Goal: Information Seeking & Learning: Learn about a topic

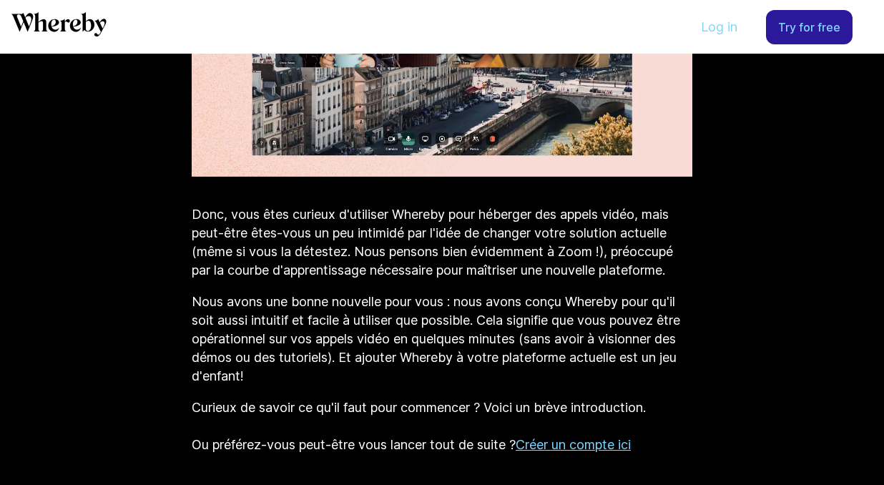
scroll to position [901, 0]
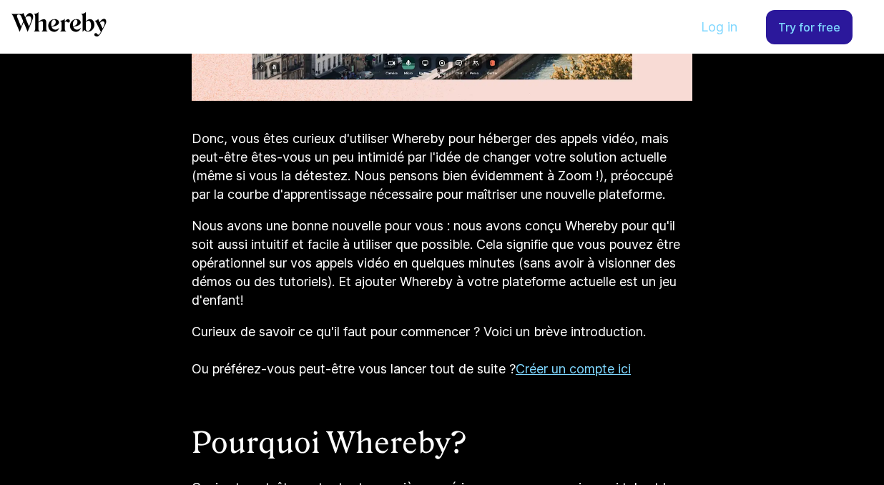
click at [658, 157] on p "Donc, vous êtes curieux d'utiliser Whereby pour héberger des appels vidéo, mais…" at bounding box center [442, 166] width 501 height 74
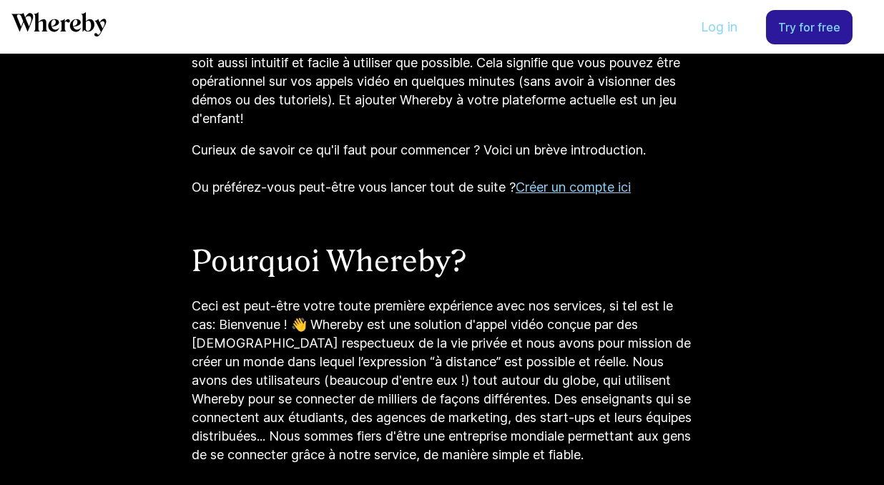
scroll to position [1128, 0]
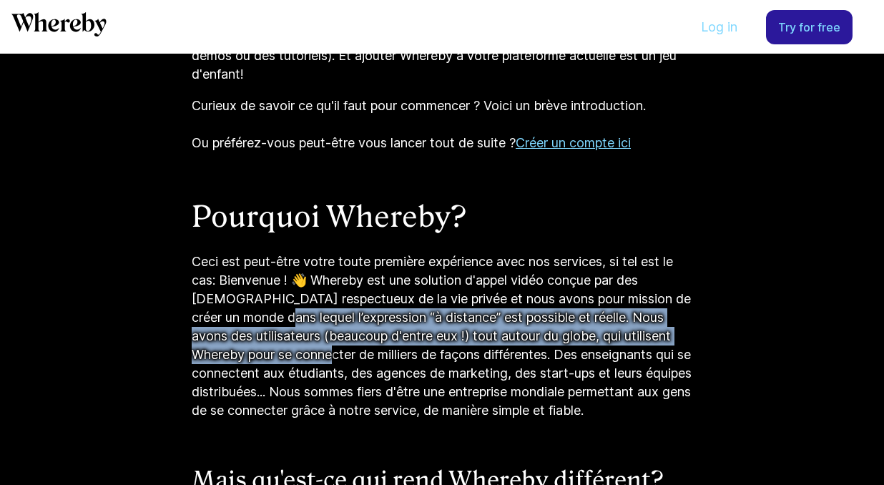
drag, startPoint x: 322, startPoint y: 338, endPoint x: 302, endPoint y: 326, distance: 23.8
click at [302, 326] on p "Ceci est peut-être votre toute première expérience avec nos services, si tel es…" at bounding box center [442, 336] width 501 height 167
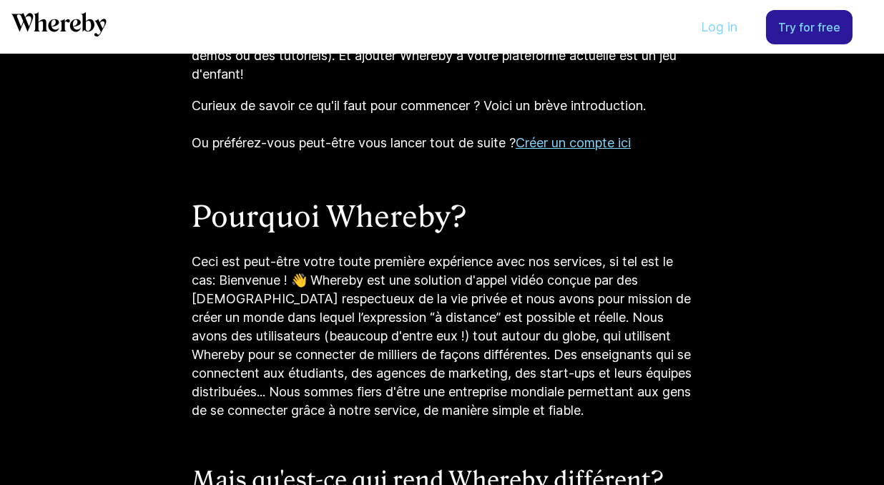
click at [600, 411] on p "Ceci est peut-être votre toute première expérience avec nos services, si tel es…" at bounding box center [442, 336] width 501 height 167
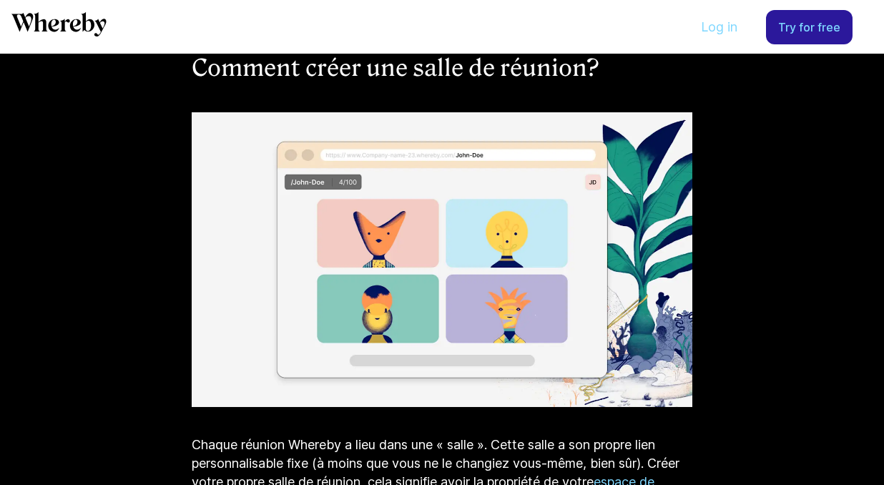
scroll to position [3394, 0]
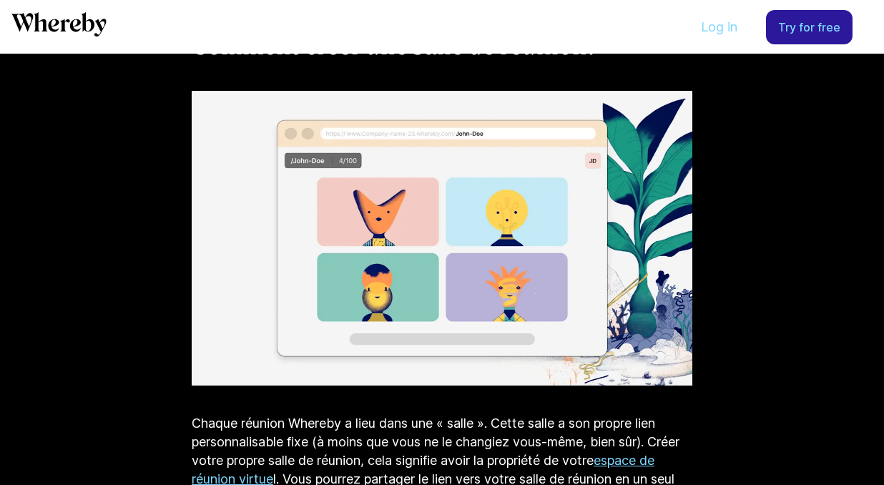
click at [220, 279] on img at bounding box center [442, 238] width 501 height 295
click at [653, 210] on img at bounding box center [442, 238] width 501 height 295
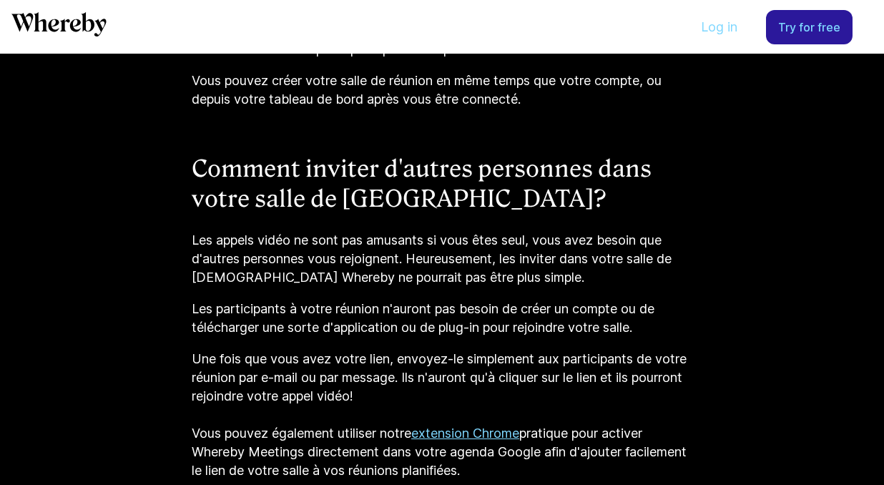
scroll to position [3923, 0]
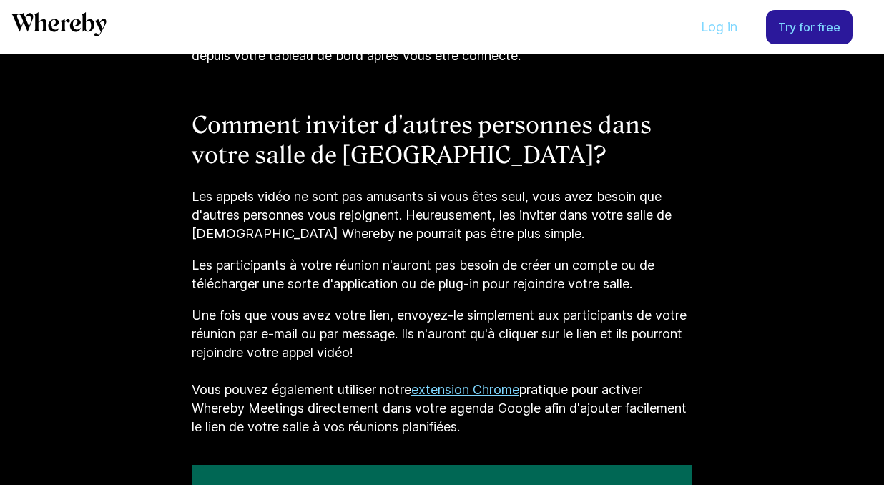
click at [254, 293] on p "Les participants à votre réunion n'auront pas besoin de créer un compte ou de t…" at bounding box center [442, 274] width 501 height 37
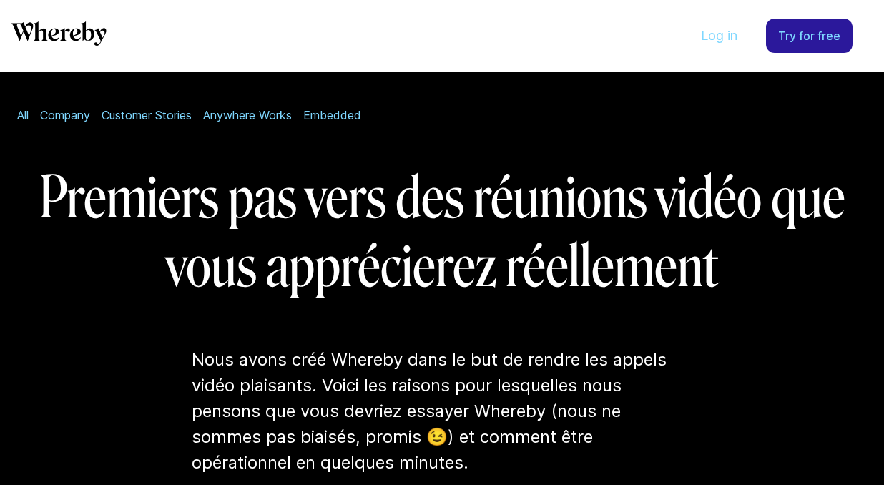
scroll to position [43, 0]
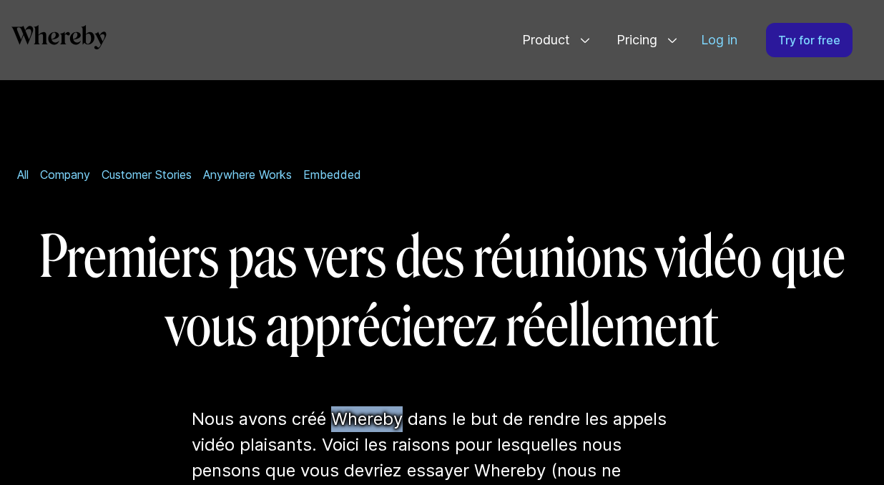
drag, startPoint x: 333, startPoint y: 412, endPoint x: 406, endPoint y: 424, distance: 74.7
click at [406, 424] on p "Nous avons créé Whereby dans le but de rendre les appels vidéo plaisants. Voici…" at bounding box center [442, 470] width 501 height 129
copy p "Whereby"
